Goal: Find specific page/section: Find specific page/section

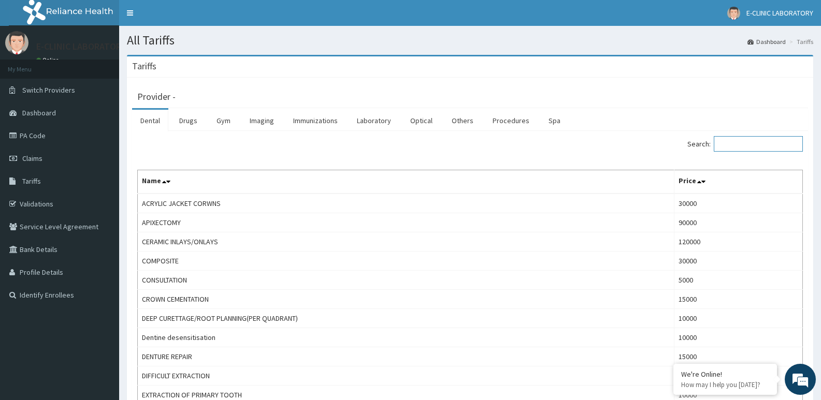
click at [733, 142] on input "Search:" at bounding box center [757, 144] width 89 height 16
click at [376, 123] on link "Laboratory" at bounding box center [373, 121] width 51 height 22
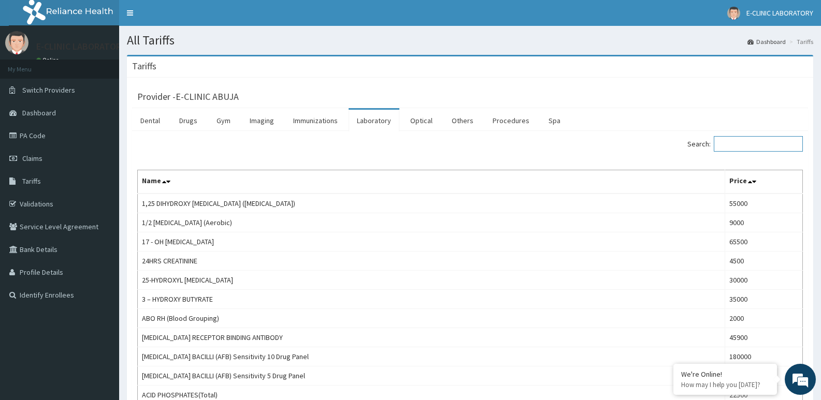
click at [743, 146] on input "Search:" at bounding box center [757, 144] width 89 height 16
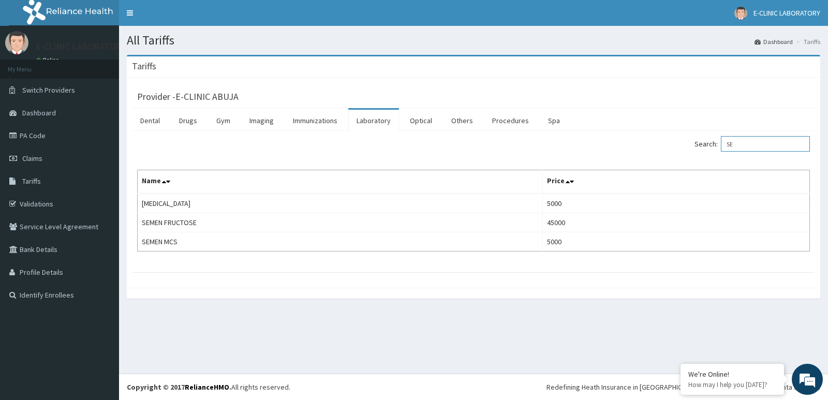
type input "S"
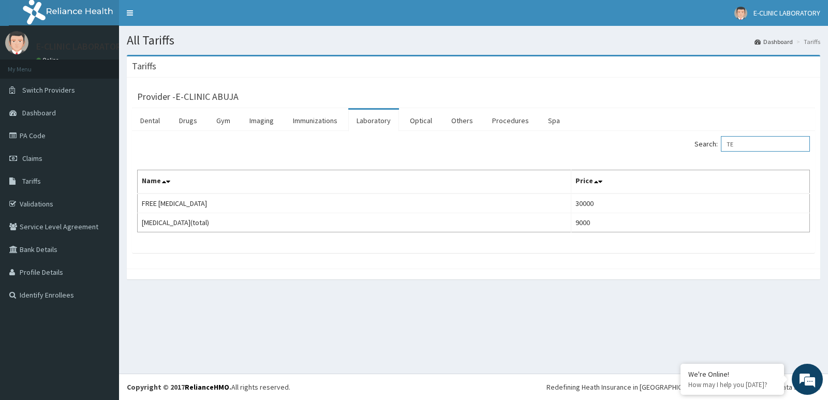
type input "T"
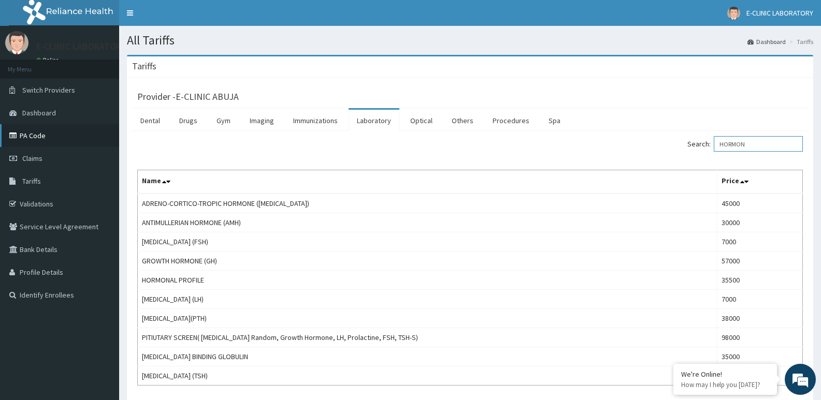
type input "HORMON"
click at [40, 134] on link "PA Code" at bounding box center [59, 135] width 119 height 23
